Goal: Task Accomplishment & Management: Manage account settings

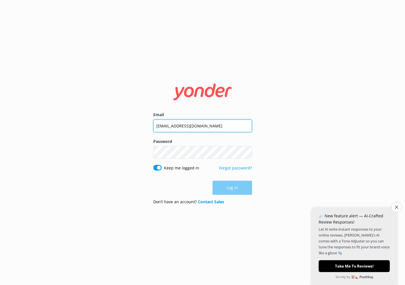
type input "[EMAIL_ADDRESS][DOMAIN_NAME]"
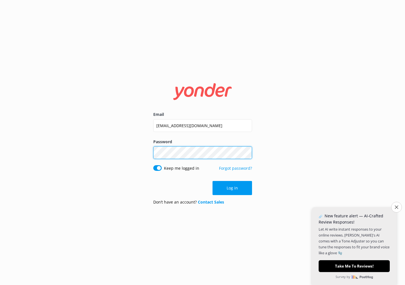
click at [232, 188] on button "Log in" at bounding box center [233, 188] width 40 height 14
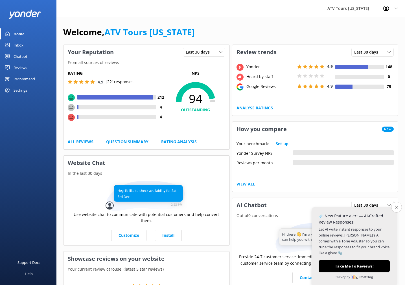
click at [24, 66] on div "Reviews" at bounding box center [21, 67] width 14 height 11
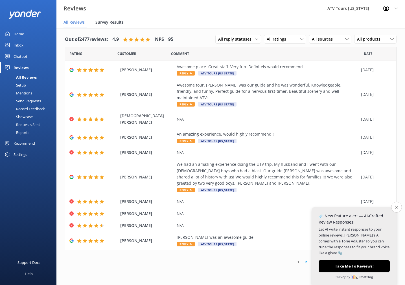
scroll to position [2, 0]
click at [116, 23] on span "Survey Results" at bounding box center [109, 22] width 28 height 6
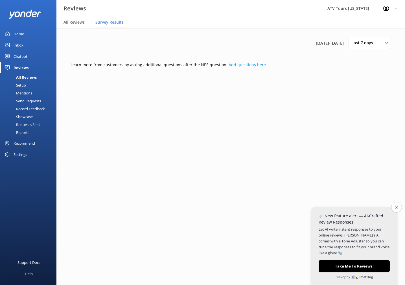
click at [30, 102] on div "Send Requests" at bounding box center [22, 101] width 38 height 8
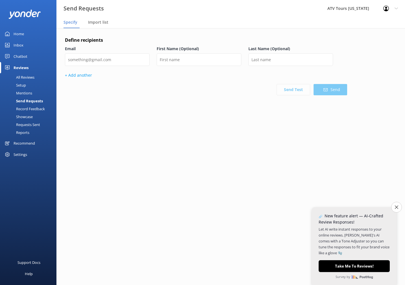
click at [29, 126] on div "Requests Sent" at bounding box center [21, 125] width 37 height 8
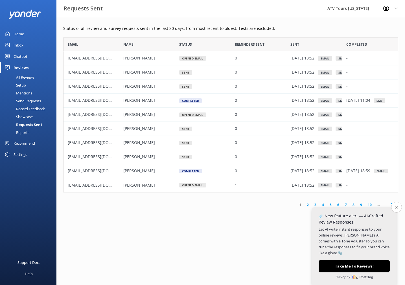
click at [23, 86] on div "Setup" at bounding box center [14, 85] width 23 height 8
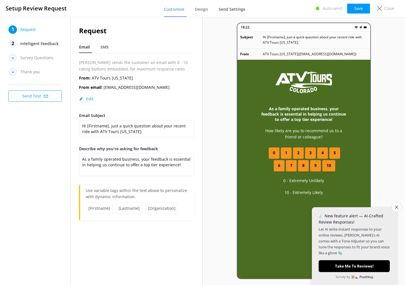
click at [240, 9] on span "Send Settings" at bounding box center [232, 9] width 27 height 6
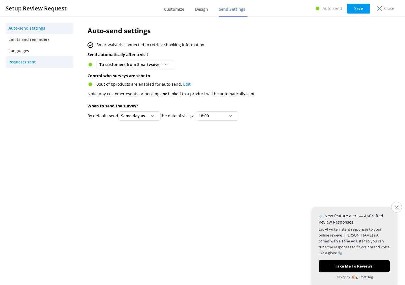
click at [30, 63] on span "Requests sent" at bounding box center [21, 62] width 27 height 6
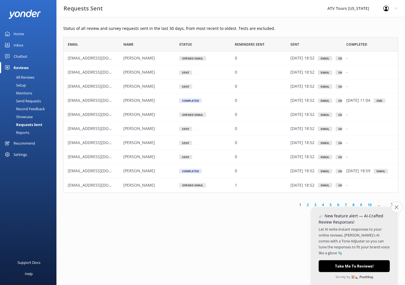
click at [396, 207] on button "Close survey" at bounding box center [397, 208] width 12 height 12
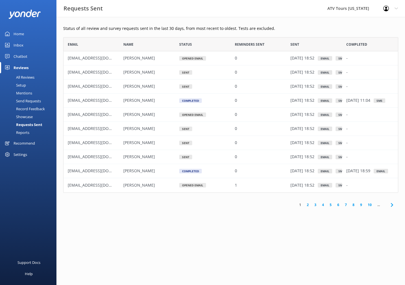
click at [345, 11] on div "ATV Tours [US_STATE]" at bounding box center [348, 8] width 56 height 17
